Goal: Transaction & Acquisition: Purchase product/service

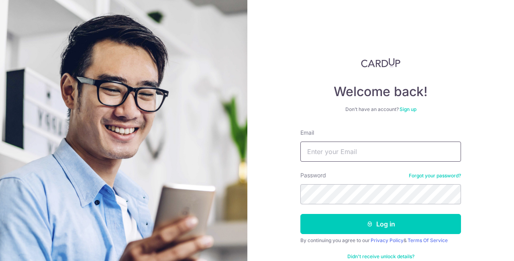
type input "glenn.ang.kh@gmail.com"
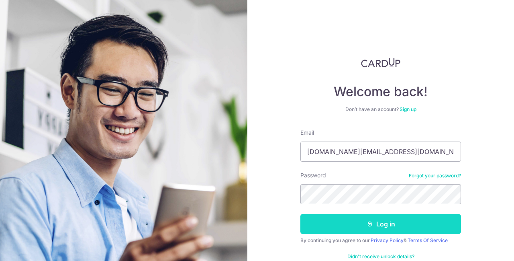
click at [351, 222] on button "Log in" at bounding box center [380, 224] width 161 height 20
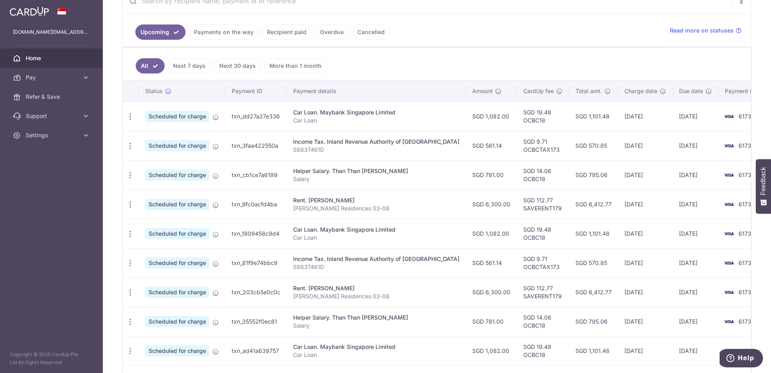
scroll to position [208, 0]
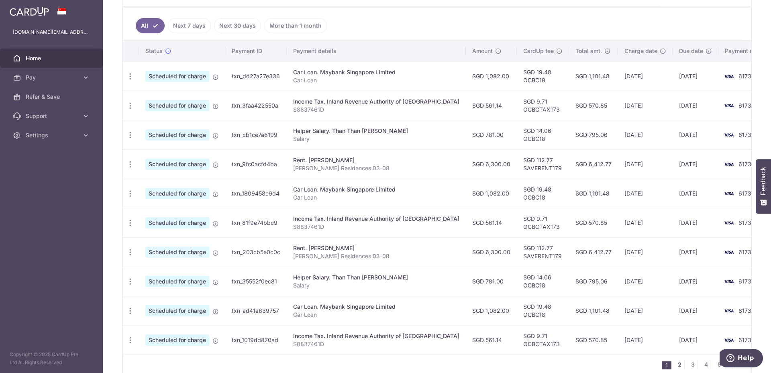
click at [514, 260] on link "2" at bounding box center [680, 365] width 10 height 10
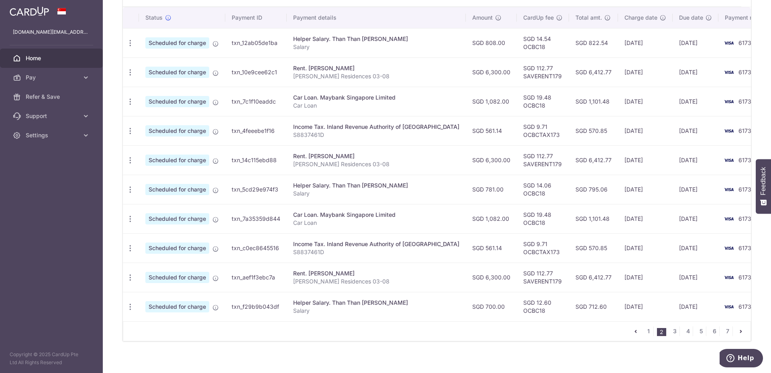
scroll to position [248, 0]
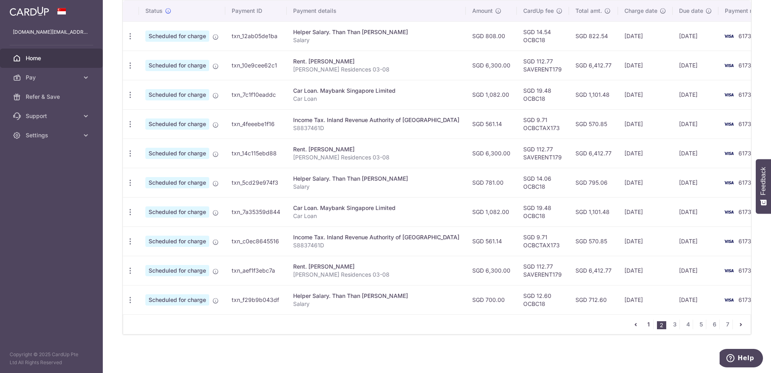
click at [514, 260] on link "1" at bounding box center [649, 325] width 10 height 10
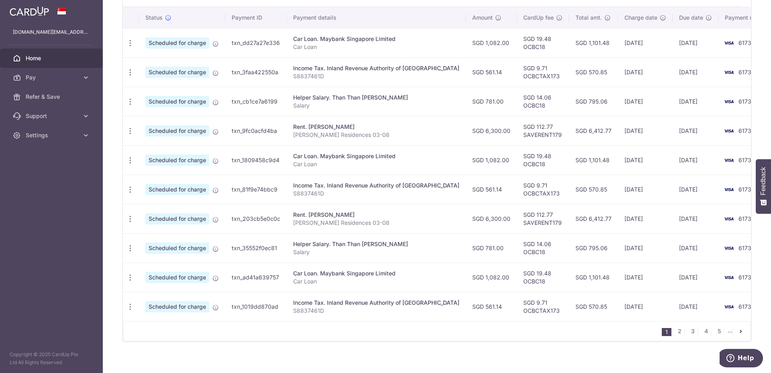
scroll to position [201, 0]
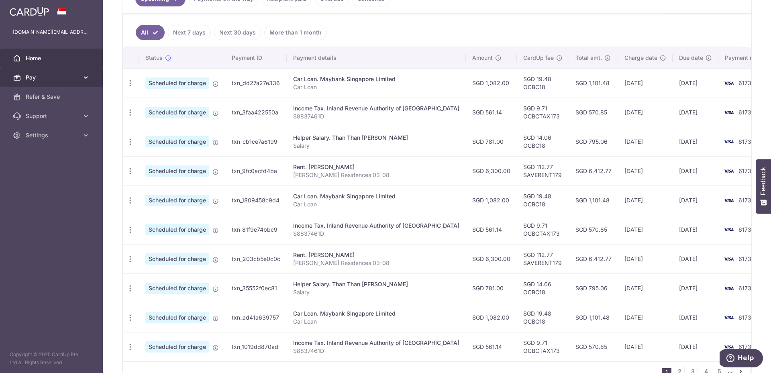
click at [51, 74] on span "Pay" at bounding box center [52, 77] width 53 height 8
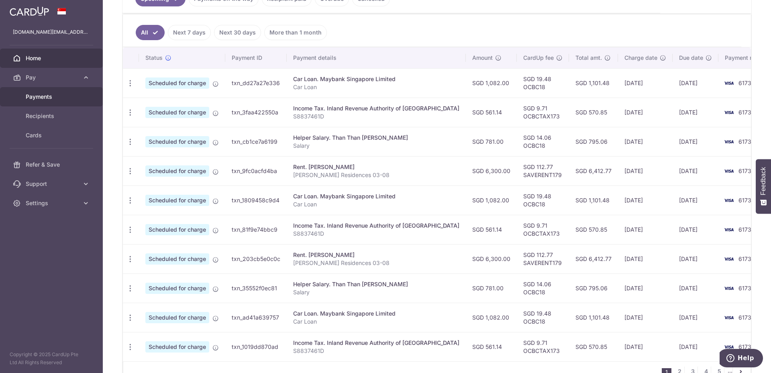
click at [45, 96] on span "Payments" at bounding box center [52, 97] width 53 height 8
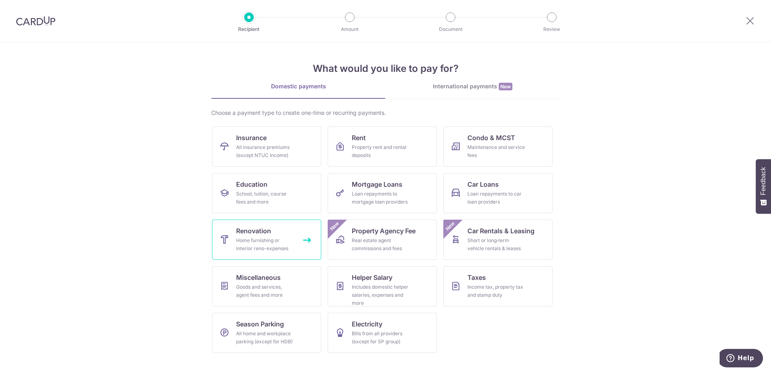
click at [249, 238] on div "Home furnishing or interior reno-expenses" at bounding box center [265, 245] width 58 height 16
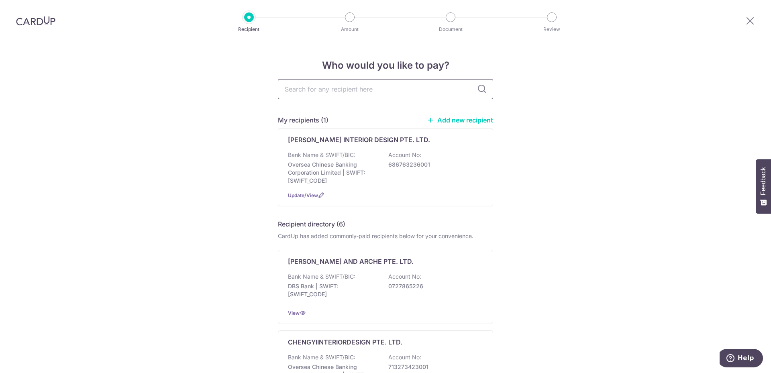
click at [368, 90] on input "text" at bounding box center [385, 89] width 215 height 20
type input "r."
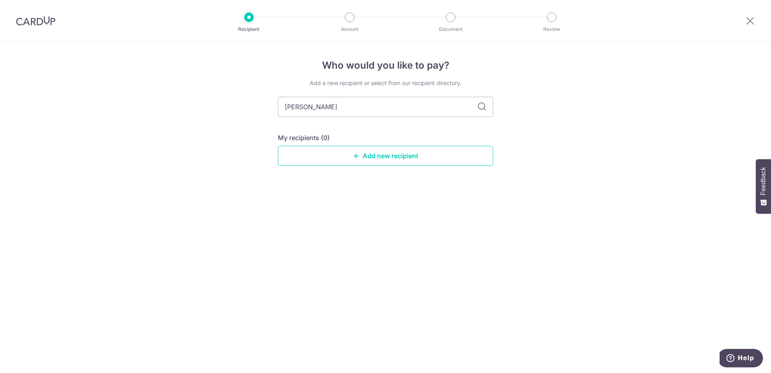
type input "r.yong"
type input "r"
click at [249, 143] on div "Who would you like to pay? Add a new recipient or select from our recipient dir…" at bounding box center [385, 207] width 771 height 331
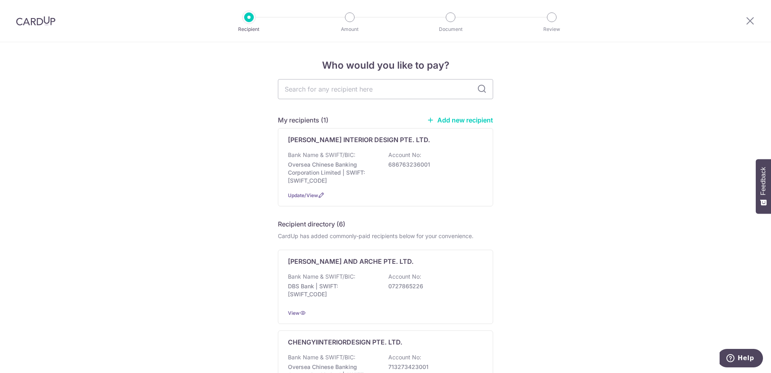
click at [447, 119] on link "Add new recipient" at bounding box center [460, 120] width 66 height 8
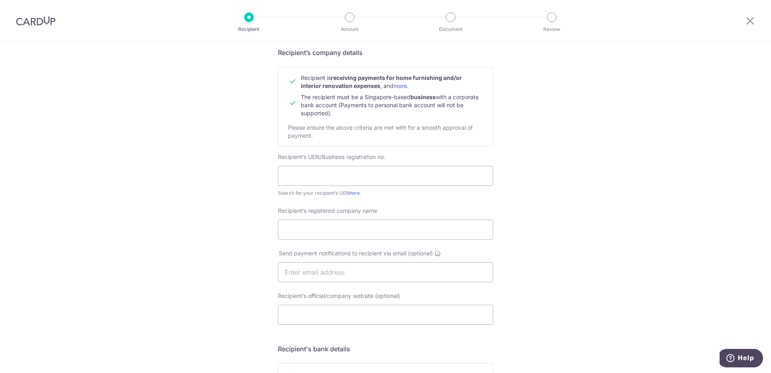
scroll to position [80, 0]
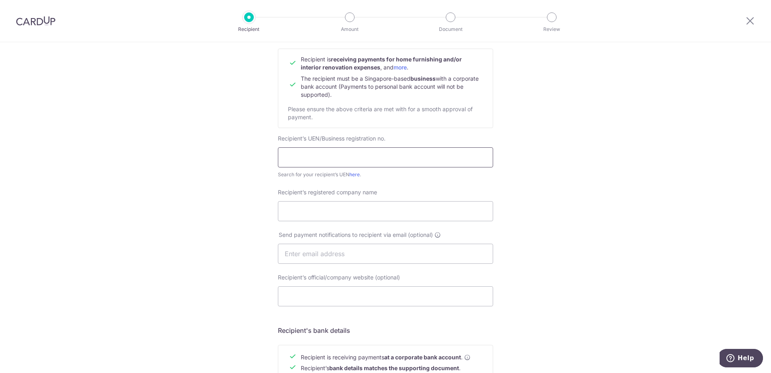
click at [351, 155] on input "text" at bounding box center [385, 157] width 215 height 20
click at [320, 158] on input "text" at bounding box center [385, 157] width 215 height 20
paste input "53369673M"
type input "53369673M"
drag, startPoint x: 257, startPoint y: 173, endPoint x: 256, endPoint y: 178, distance: 4.4
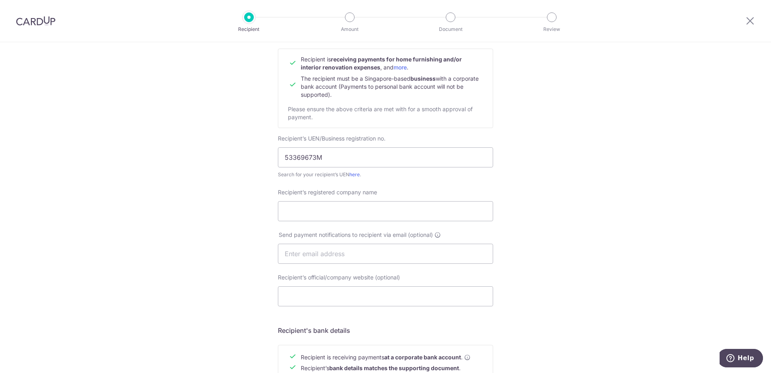
click at [257, 173] on div "Who would you like to pay? Your recipient does not need a CardUp account to rec…" at bounding box center [385, 264] width 771 height 604
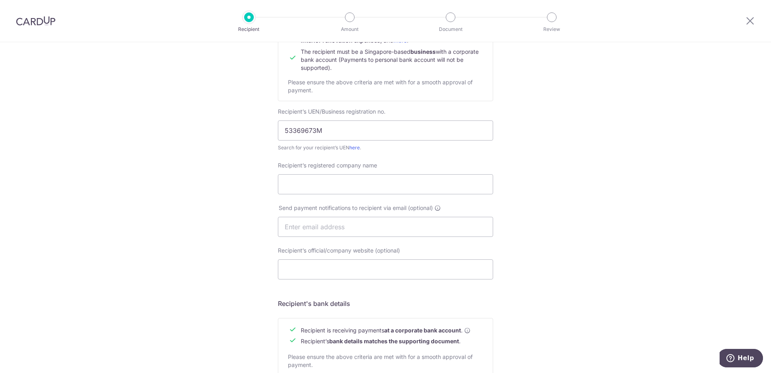
scroll to position [120, 0]
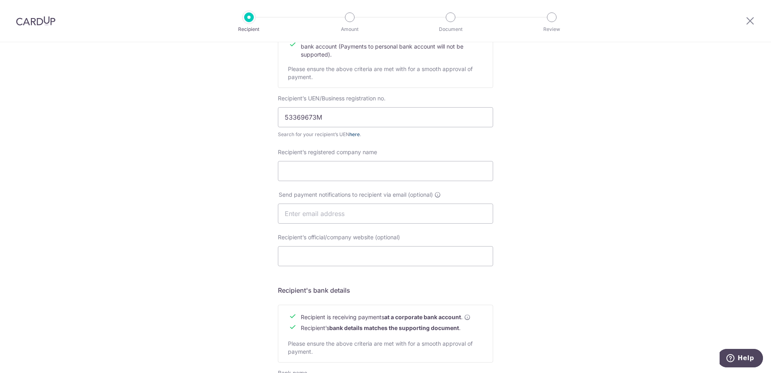
click at [355, 133] on link "here" at bounding box center [354, 134] width 10 height 6
click at [294, 170] on input "Recipient’s registered company name" at bounding box center [385, 171] width 215 height 20
paste input "R.YONG ELECTRICAL"
type input "R.YONG ELECTRICAL"
click at [229, 187] on div "Who would you like to pay? Your recipient does not need a CardUp account to rec…" at bounding box center [385, 224] width 771 height 604
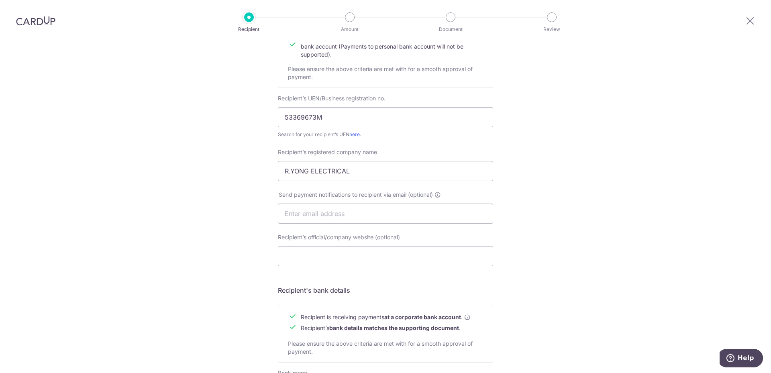
click at [212, 264] on div "Who would you like to pay? Your recipient does not need a CardUp account to rec…" at bounding box center [385, 224] width 771 height 604
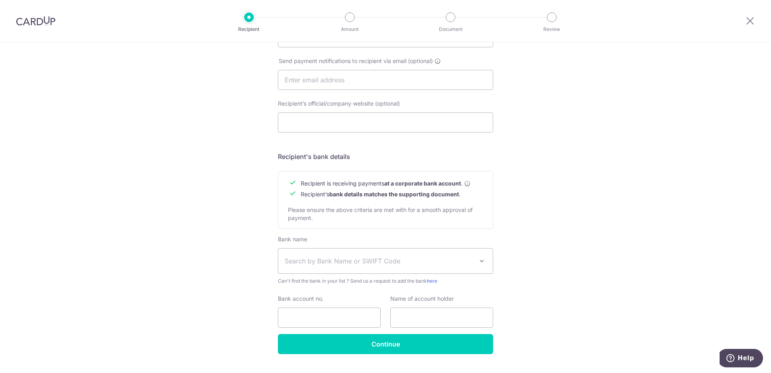
scroll to position [273, 0]
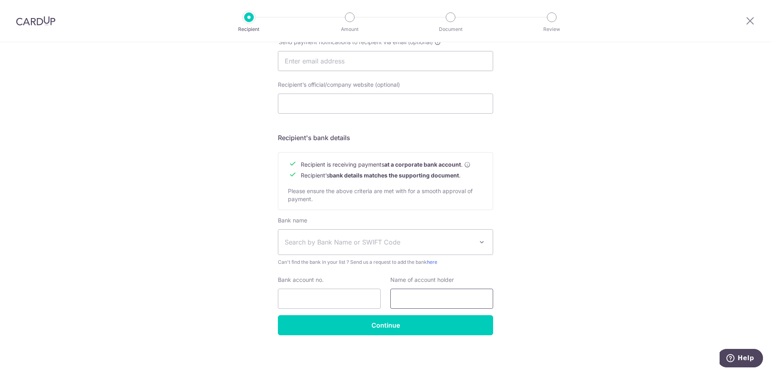
click at [414, 304] on input "text" at bounding box center [441, 299] width 103 height 20
paste input "R. YONG ELECTRICAL"
type input "R. YONG ELECTRICAL"
click at [530, 274] on div "Who would you like to pay? Your recipient does not need a CardUp account to rec…" at bounding box center [385, 71] width 771 height 604
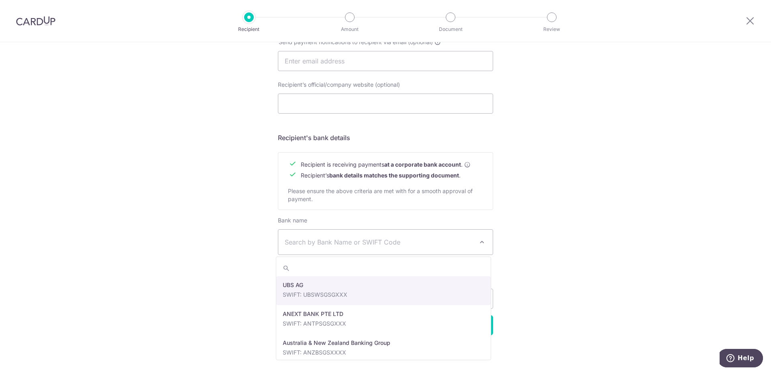
click at [428, 239] on span "Search by Bank Name or SWIFT Code" at bounding box center [379, 242] width 189 height 10
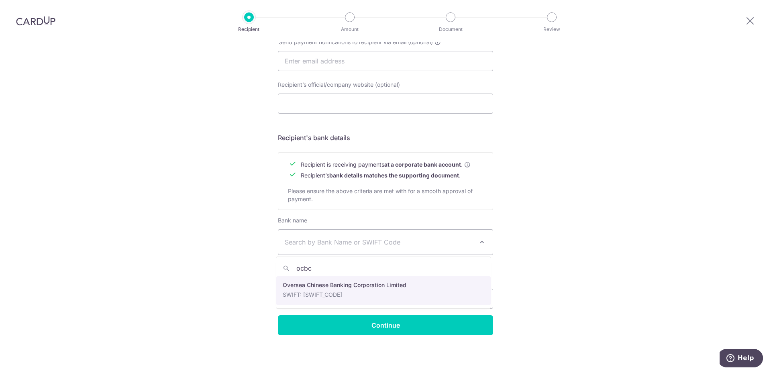
type input "ocbc"
select select "12"
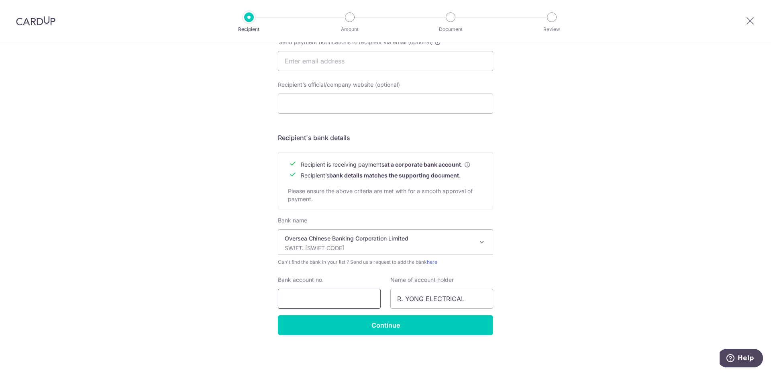
click at [323, 301] on input "Bank account no." at bounding box center [329, 299] width 103 height 20
type input "588144709001"
click at [529, 265] on div "Who would you like to pay? Your recipient does not need a CardUp account to rec…" at bounding box center [385, 71] width 771 height 604
click at [433, 329] on input "Continue" at bounding box center [385, 325] width 215 height 20
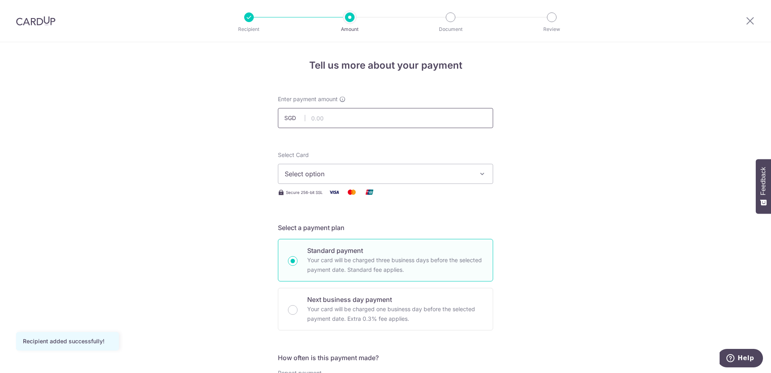
click at [325, 120] on input "text" at bounding box center [385, 118] width 215 height 20
type input "6,570.00"
click at [302, 173] on span "Select option" at bounding box center [378, 174] width 187 height 10
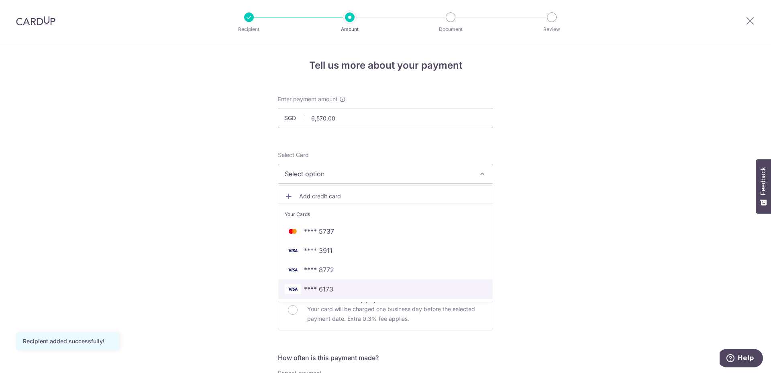
click at [310, 289] on span "**** 6173" at bounding box center [318, 289] width 29 height 10
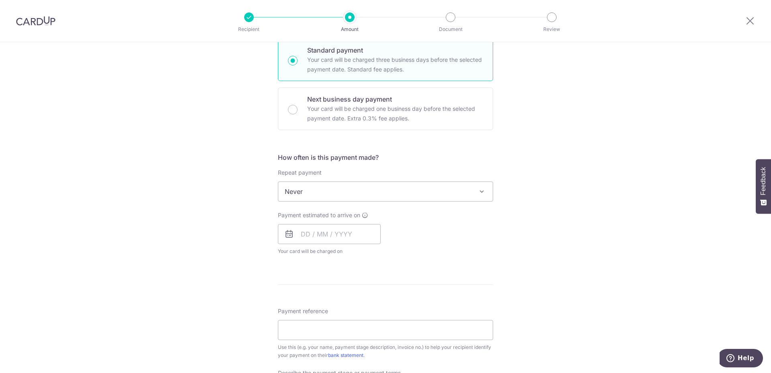
scroll to position [201, 0]
click at [316, 231] on input "text" at bounding box center [329, 234] width 103 height 20
click at [312, 304] on link "8" at bounding box center [310, 306] width 13 height 13
type input "08/09/2025"
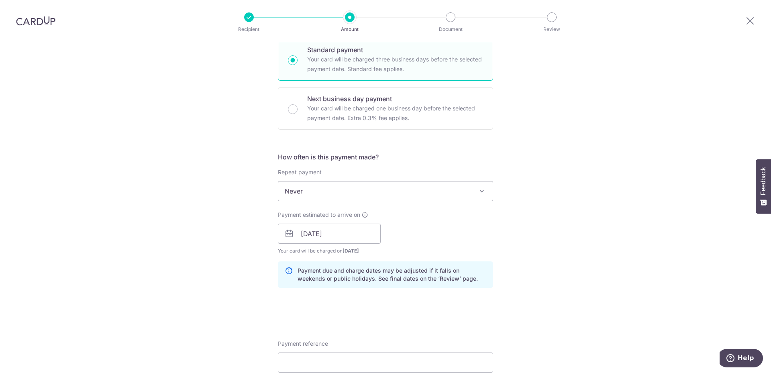
click at [204, 243] on div "Tell us more about your payment Enter payment amount SGD 6,570.00 6570.00 Recip…" at bounding box center [385, 247] width 771 height 813
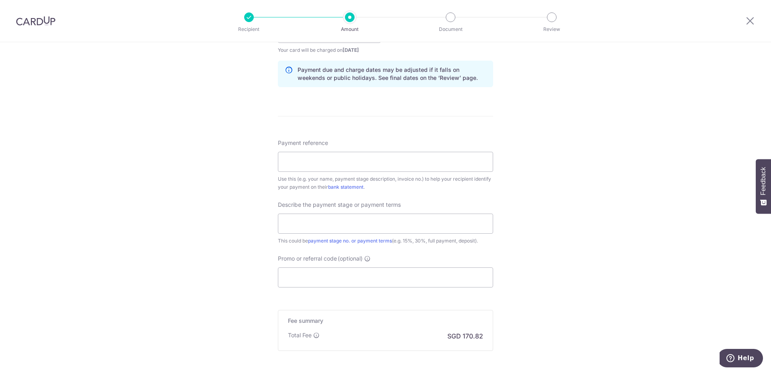
scroll to position [361, 0]
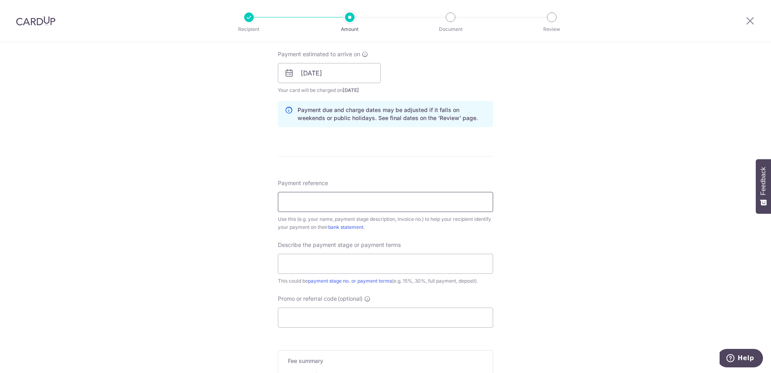
click at [360, 205] on input "Payment reference" at bounding box center [385, 202] width 215 height 20
paste input "RY2292"
type input "RY2292"
click at [248, 232] on div "Tell us more about your payment Enter payment amount SGD 6,570.00 6570.00 Recip…" at bounding box center [385, 87] width 771 height 813
click at [545, 231] on div "Tell us more about your payment Enter payment amount SGD 6,570.00 6570.00 Recip…" at bounding box center [385, 87] width 771 height 813
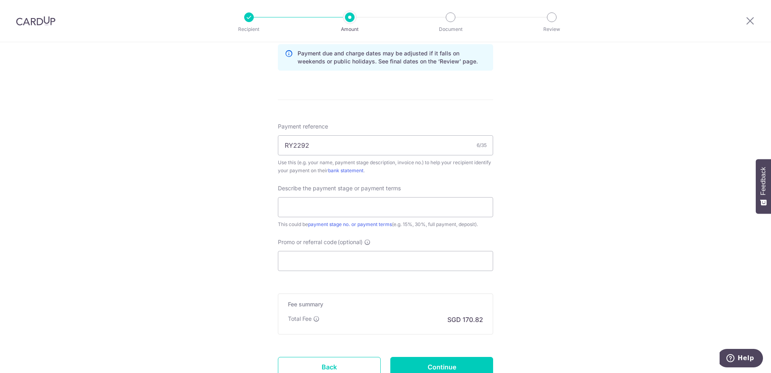
scroll to position [482, 0]
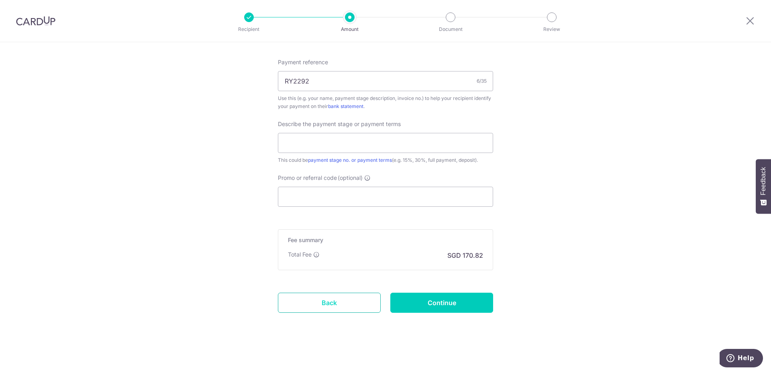
click at [335, 304] on link "Back" at bounding box center [329, 303] width 103 height 20
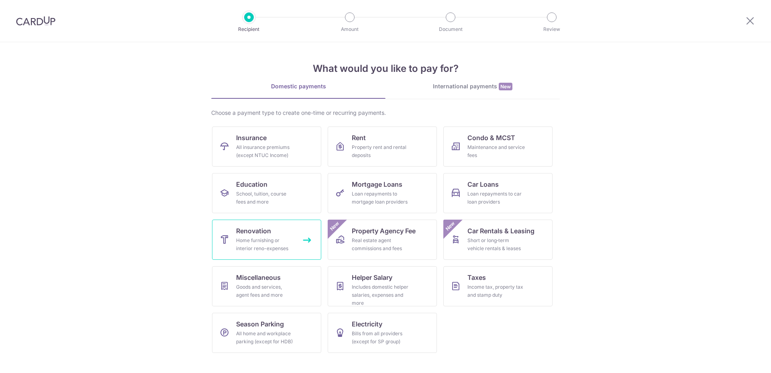
click at [269, 235] on span "Renovation" at bounding box center [253, 231] width 35 height 10
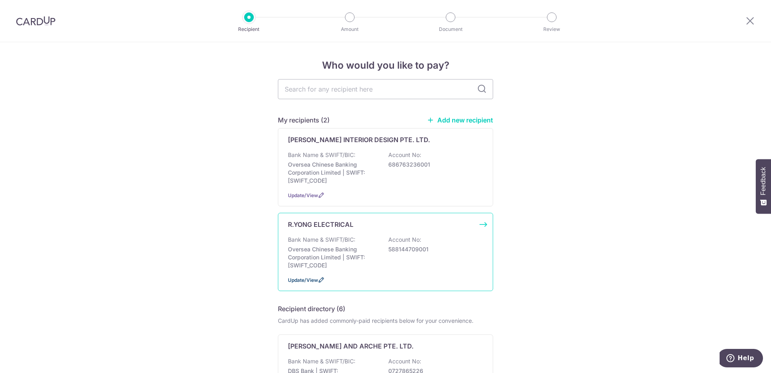
click at [305, 282] on span "Update/View" at bounding box center [303, 280] width 30 height 6
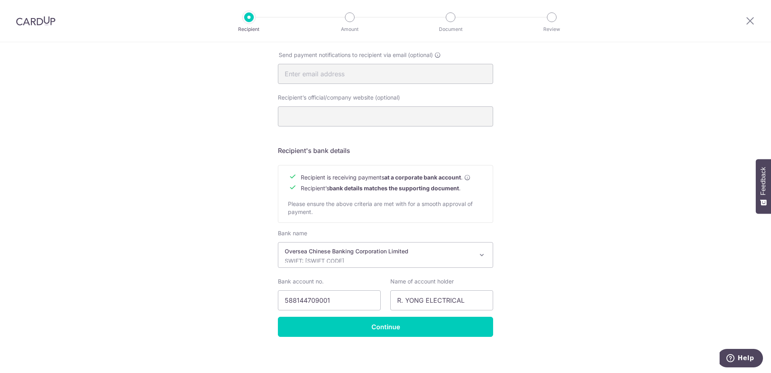
scroll to position [262, 0]
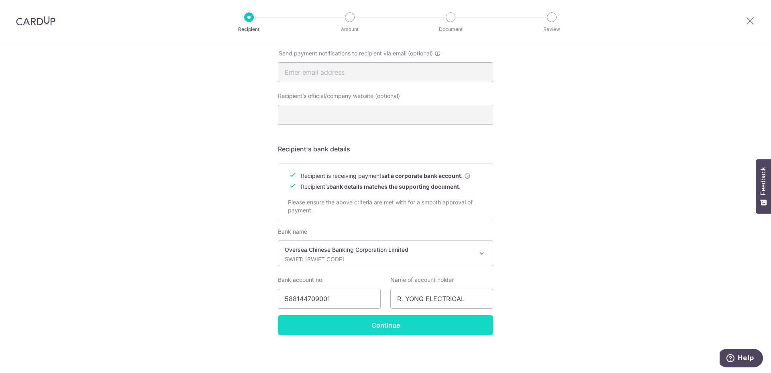
click at [394, 330] on input "Continue" at bounding box center [385, 325] width 215 height 20
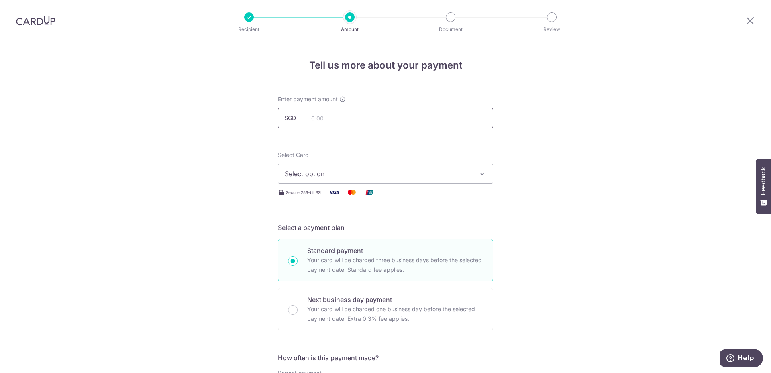
click at [319, 122] on input "text" at bounding box center [385, 118] width 215 height 20
type input "6,570.00"
click at [303, 173] on span "Select option" at bounding box center [378, 174] width 187 height 10
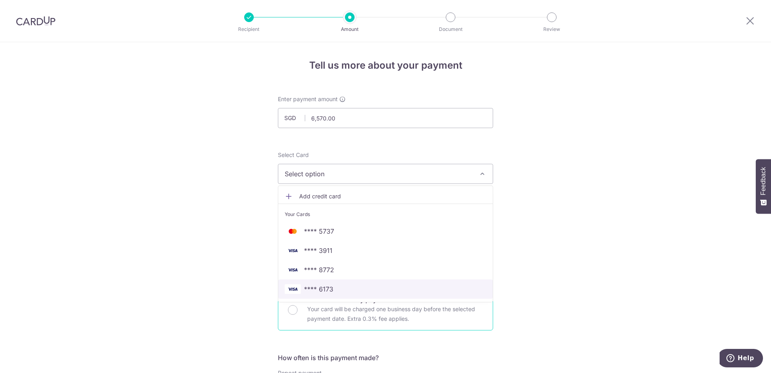
click at [319, 290] on span "**** 6173" at bounding box center [318, 289] width 29 height 10
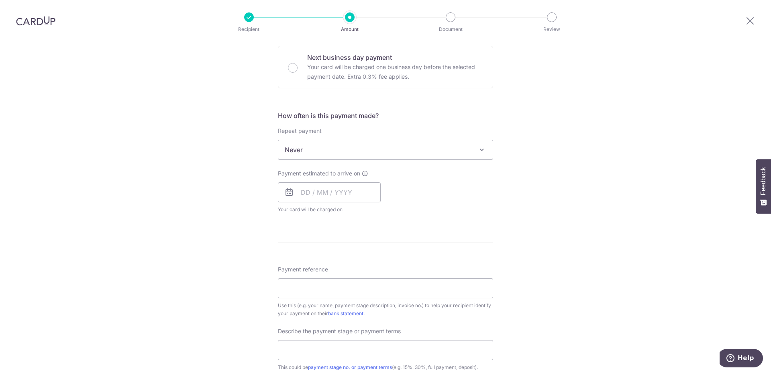
scroll to position [281, 0]
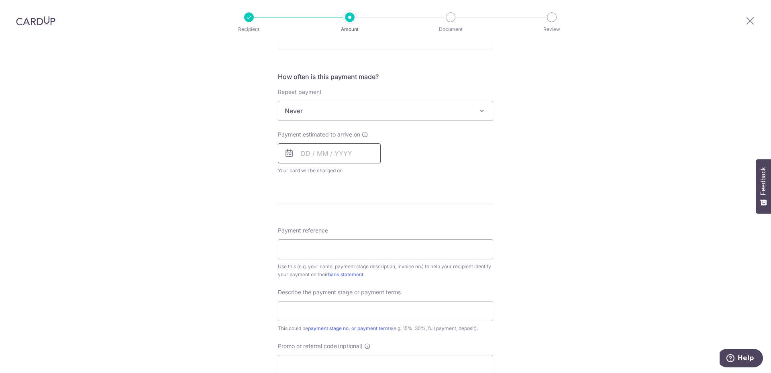
click at [310, 152] on input "text" at bounding box center [329, 153] width 103 height 20
click at [306, 227] on link "8" at bounding box center [310, 226] width 13 height 13
type input "[DATE]"
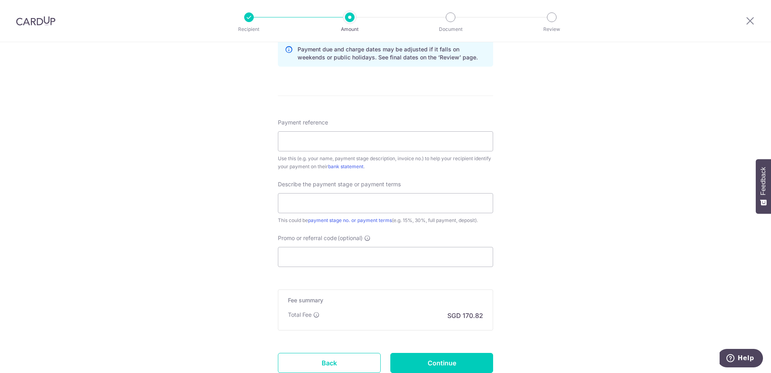
scroll to position [442, 0]
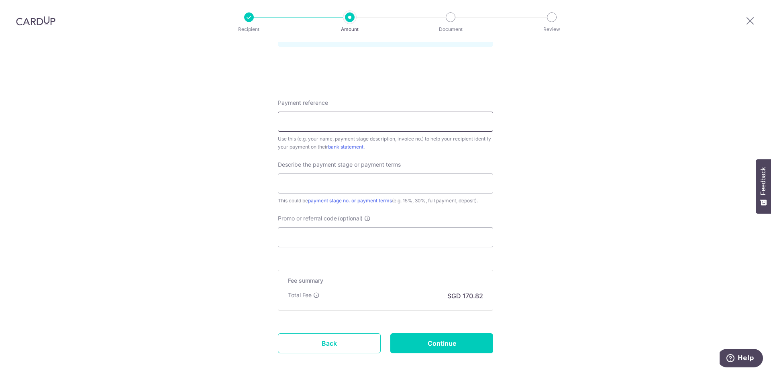
click at [294, 119] on input "Payment reference" at bounding box center [385, 122] width 215 height 20
type input "RY2292"
click at [301, 184] on input "text" at bounding box center [385, 183] width 215 height 20
type input "50%"
click at [265, 227] on div "Tell us more about your payment Enter payment amount SGD 6,570.00 6570.00 Selec…" at bounding box center [385, 6] width 771 height 813
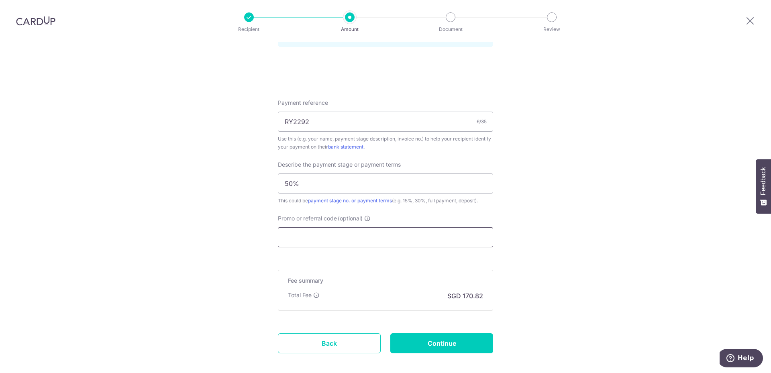
click at [327, 239] on input "Promo or referral code (optional)" at bounding box center [385, 237] width 215 height 20
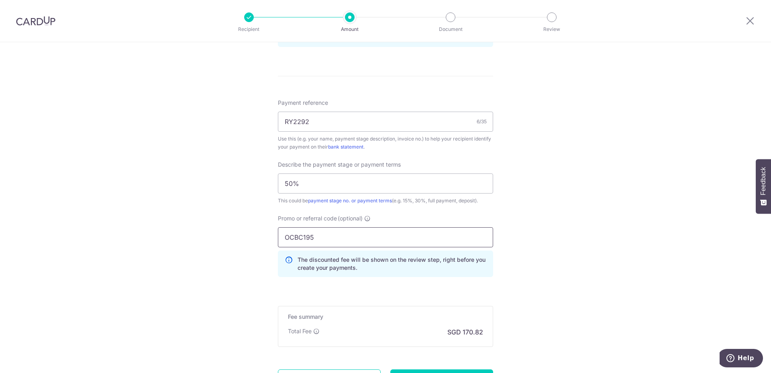
type input "OCBC195"
click at [536, 244] on div "Tell us more about your payment Enter payment amount SGD 6,570.00 6570.00 Selec…" at bounding box center [385, 24] width 771 height 849
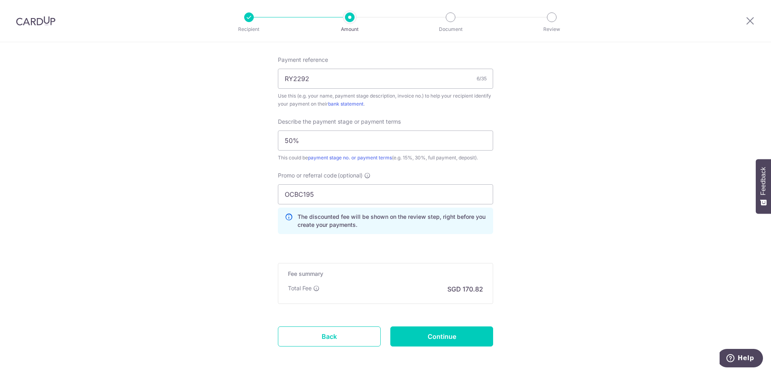
scroll to position [518, 0]
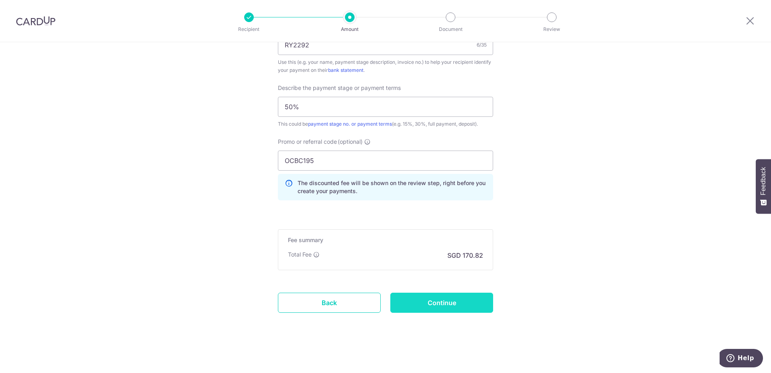
click at [447, 303] on input "Continue" at bounding box center [441, 303] width 103 height 20
type input "Create Schedule"
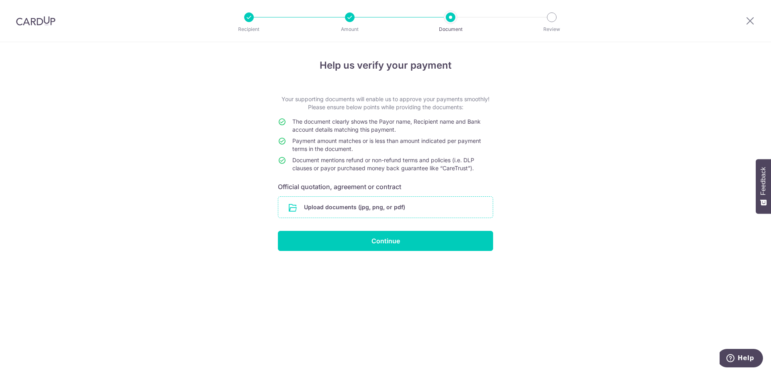
click at [357, 206] on input "file" at bounding box center [385, 207] width 214 height 21
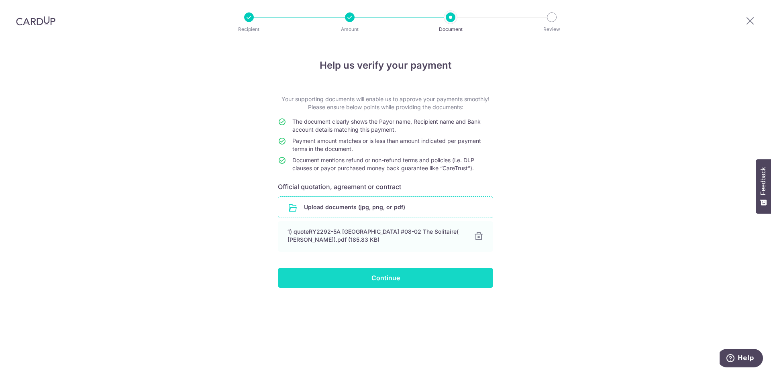
click at [396, 278] on input "Continue" at bounding box center [385, 278] width 215 height 20
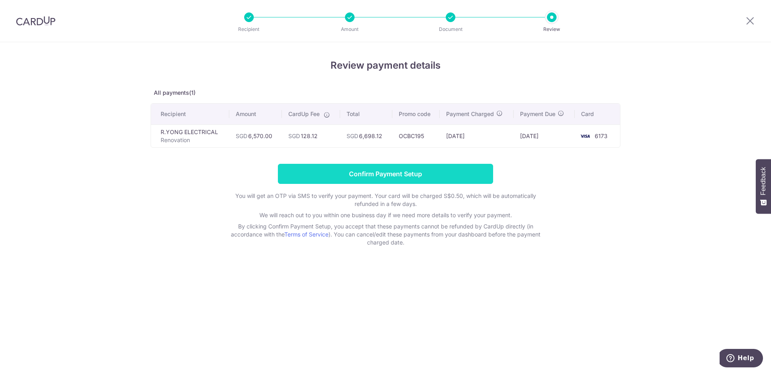
click at [345, 175] on input "Confirm Payment Setup" at bounding box center [385, 174] width 215 height 20
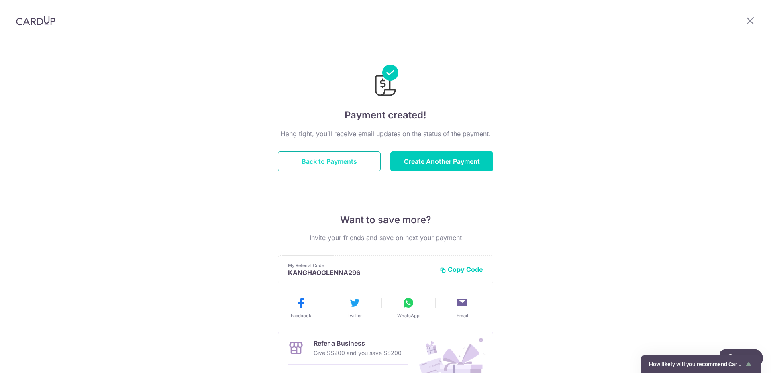
click at [311, 162] on button "Back to Payments" at bounding box center [329, 161] width 103 height 20
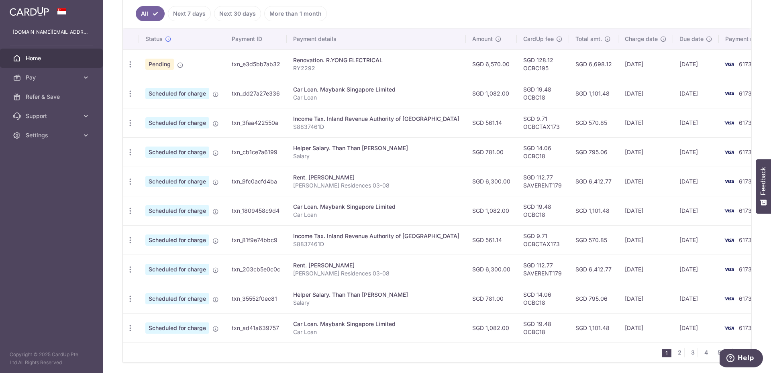
scroll to position [201, 0]
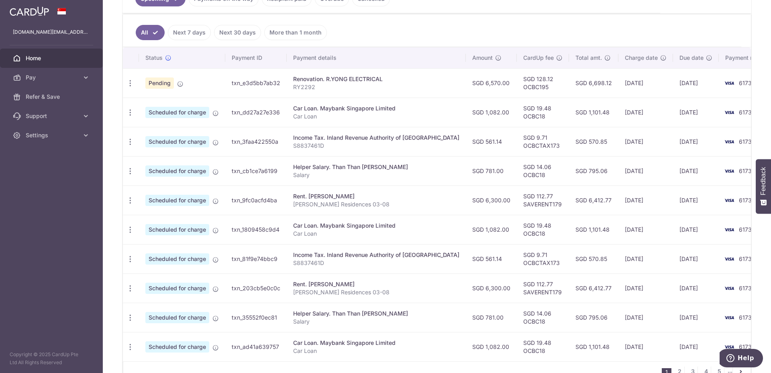
click at [110, 190] on div "× Pause Schedule Pause all future payments in this series Pause just this one p…" at bounding box center [437, 186] width 668 height 373
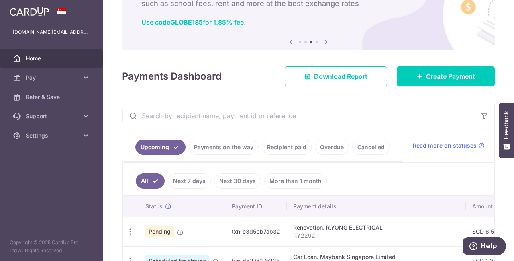
scroll to position [40, 0]
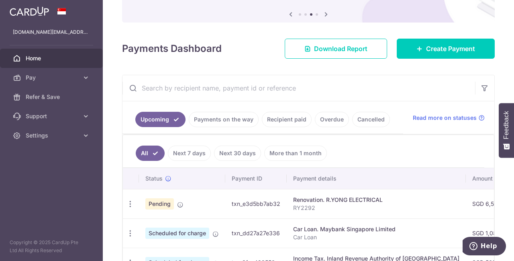
click at [336, 120] on link "Overdue" at bounding box center [332, 119] width 34 height 15
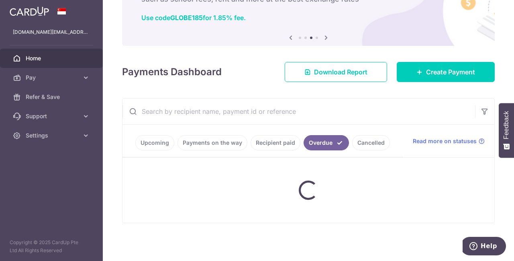
scroll to position [80, 0]
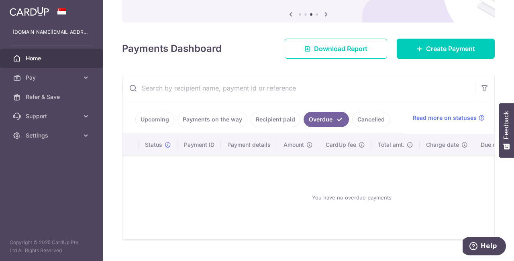
click at [280, 123] on link "Recipient paid" at bounding box center [276, 119] width 50 height 15
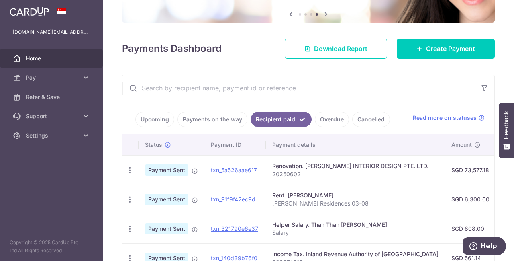
click at [153, 118] on link "Upcoming" at bounding box center [154, 119] width 39 height 15
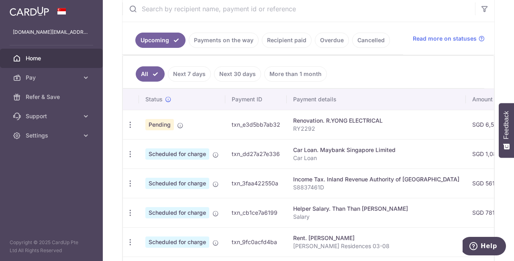
scroll to position [119, 0]
